Goal: Task Accomplishment & Management: Complete application form

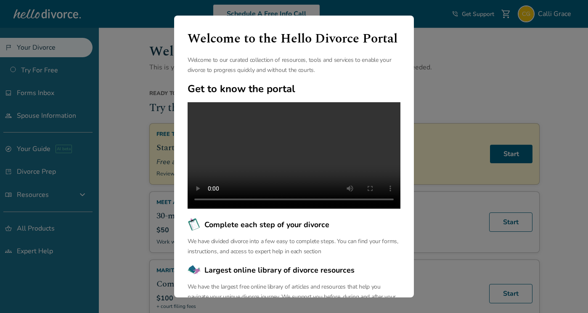
scroll to position [67, 0]
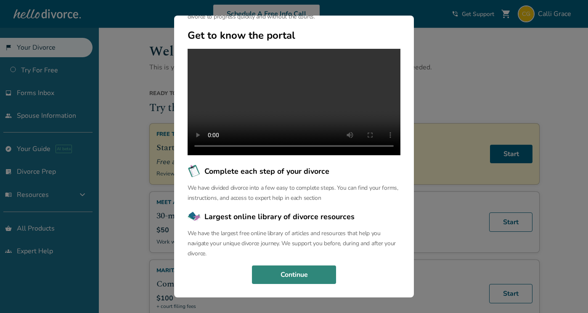
click at [309, 278] on button "Continue" at bounding box center [294, 274] width 84 height 18
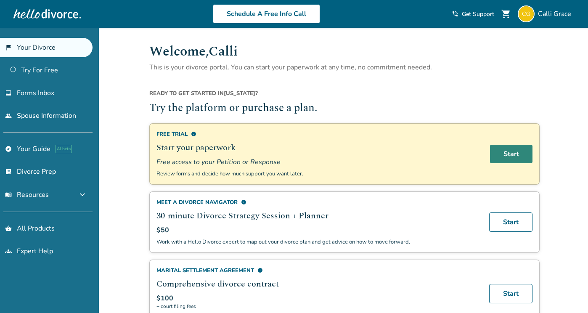
click at [518, 151] on link "Start" at bounding box center [511, 154] width 42 height 18
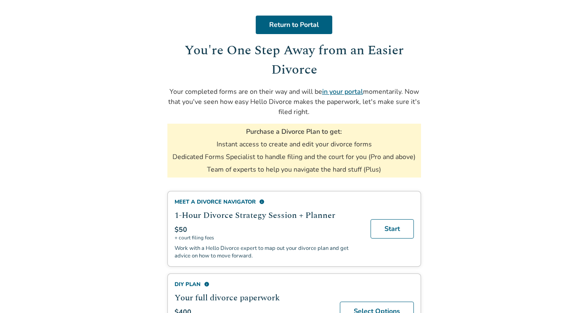
scroll to position [21, 0]
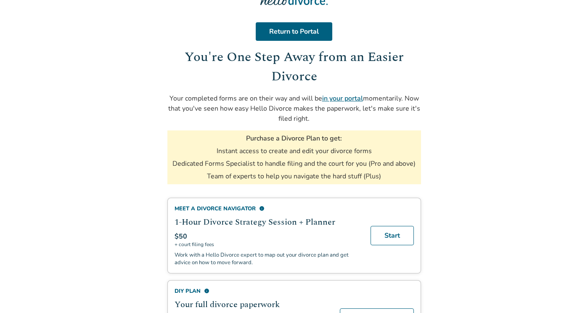
click at [343, 97] on link "in your portal" at bounding box center [342, 98] width 41 height 9
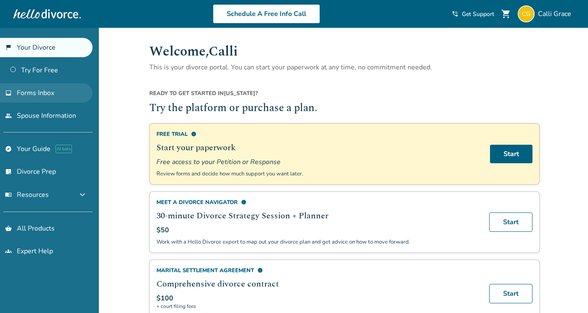
click at [47, 90] on span "Forms Inbox" at bounding box center [35, 92] width 37 height 9
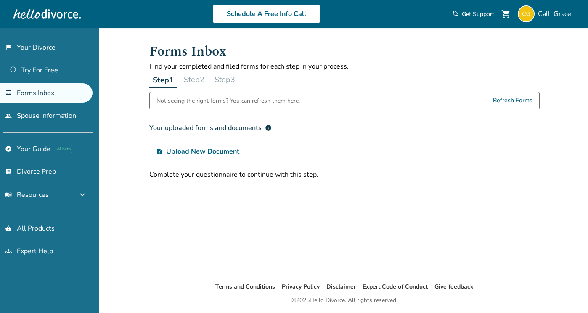
click at [515, 98] on span "Refresh Forms" at bounding box center [513, 100] width 40 height 17
click at [512, 97] on span "Refresh Forms" at bounding box center [513, 100] width 40 height 17
click at [197, 81] on button "Step 2" at bounding box center [193, 79] width 27 height 17
click at [164, 79] on button "Step 1" at bounding box center [162, 79] width 27 height 17
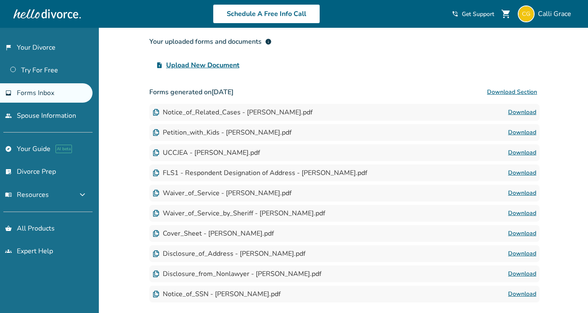
scroll to position [78, 0]
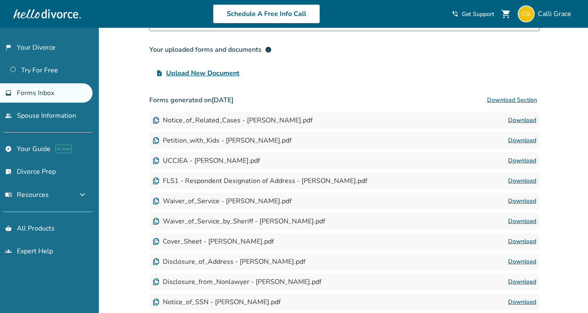
click at [234, 126] on div "Notice_of_Related_Cases - Calli Grace.pdf Download" at bounding box center [344, 120] width 390 height 17
click at [206, 139] on div "Petition_with_Kids - Calli Grace.pdf" at bounding box center [222, 140] width 139 height 9
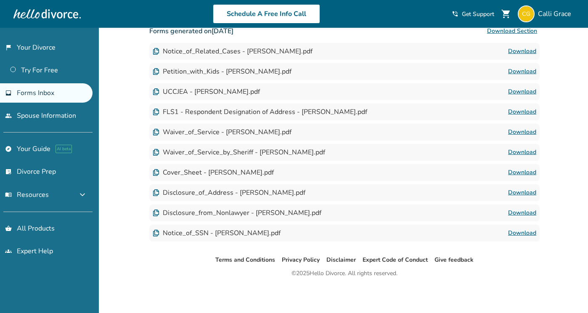
scroll to position [148, 0]
click at [211, 198] on div "Disclosure_of_Address - Calli Grace.pdf Download" at bounding box center [344, 191] width 390 height 17
click at [214, 211] on div "Disclosure_from_Nonlawyer - Calli Grace.pdf" at bounding box center [237, 211] width 169 height 9
click at [217, 229] on div "Notice_of_SSN - Calli Grace.pdf" at bounding box center [217, 231] width 128 height 9
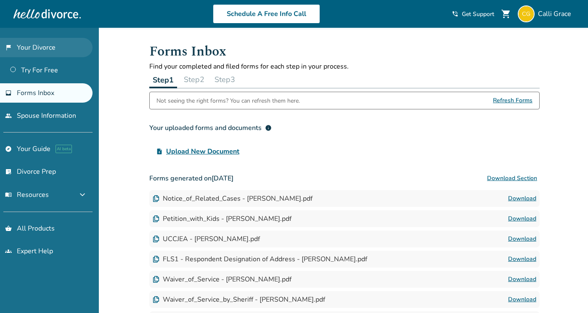
click at [49, 49] on link "flag_2 Your Divorce" at bounding box center [46, 47] width 92 height 19
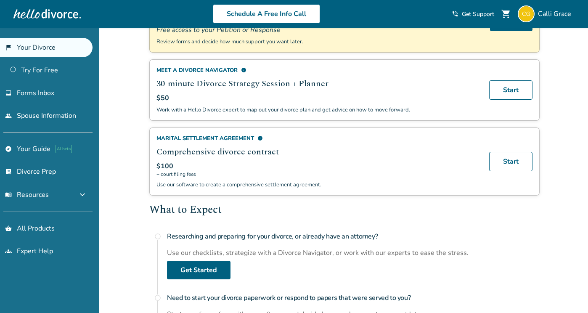
scroll to position [248, 0]
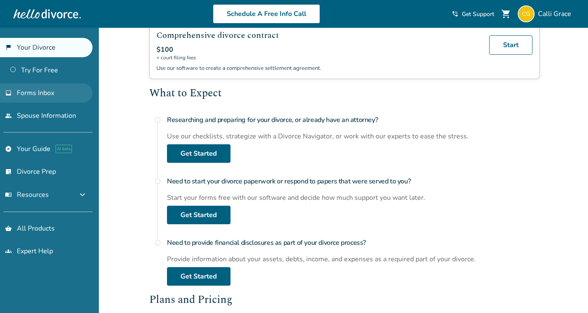
click at [59, 93] on link "inbox Forms Inbox" at bounding box center [46, 92] width 92 height 19
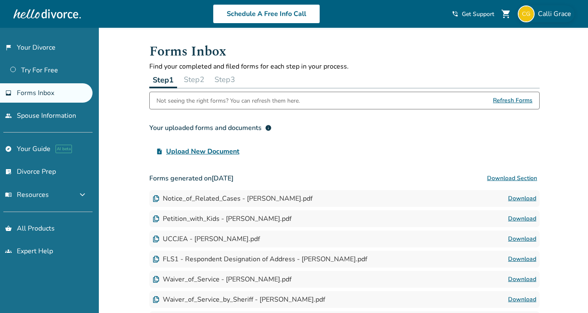
click at [545, 12] on span "Calli Grace" at bounding box center [556, 13] width 37 height 9
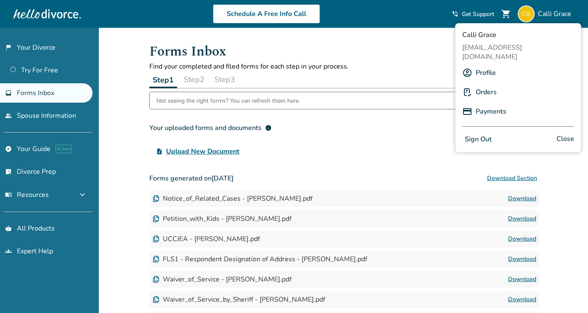
click at [488, 133] on button "Sign Out" at bounding box center [478, 139] width 32 height 12
